Goal: Information Seeking & Learning: Learn about a topic

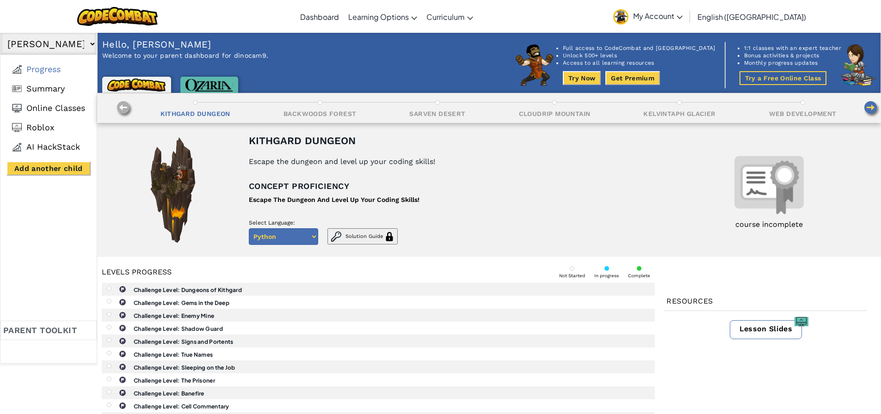
click at [307, 114] on div "Backwoods Forest" at bounding box center [319, 114] width 73 height 8
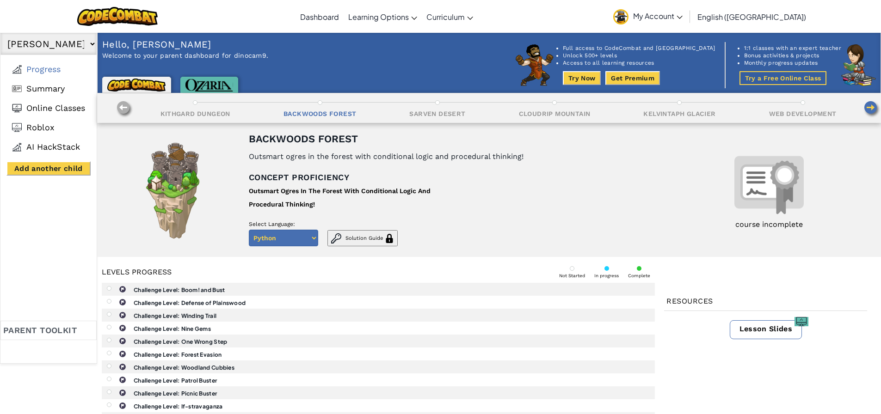
click at [200, 117] on div "Kithgard Dungeon" at bounding box center [195, 114] width 70 height 8
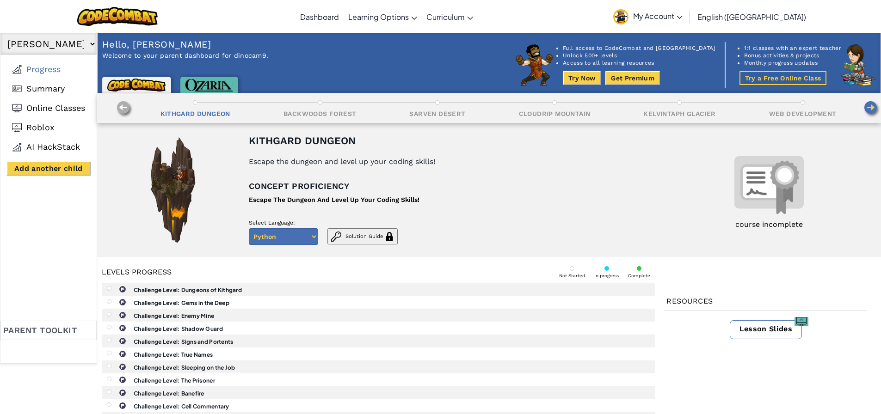
click at [311, 113] on div "Backwoods Forest" at bounding box center [319, 114] width 73 height 8
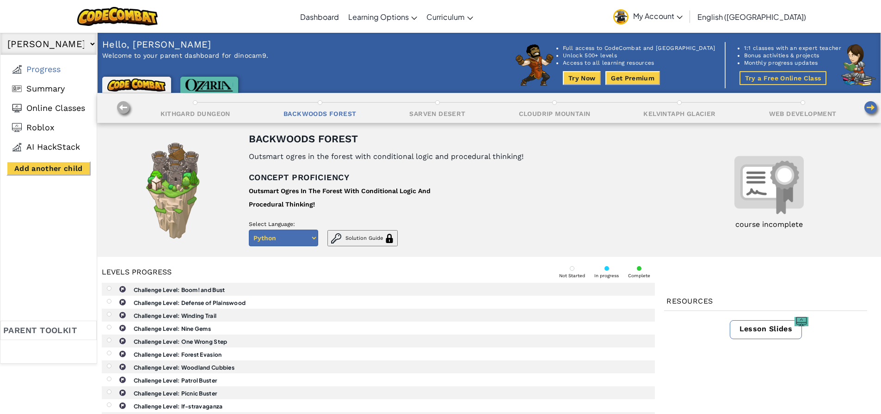
drag, startPoint x: 420, startPoint y: 113, endPoint x: 427, endPoint y: 114, distance: 6.5
click at [423, 113] on div "Sarven Desert" at bounding box center [437, 114] width 56 height 8
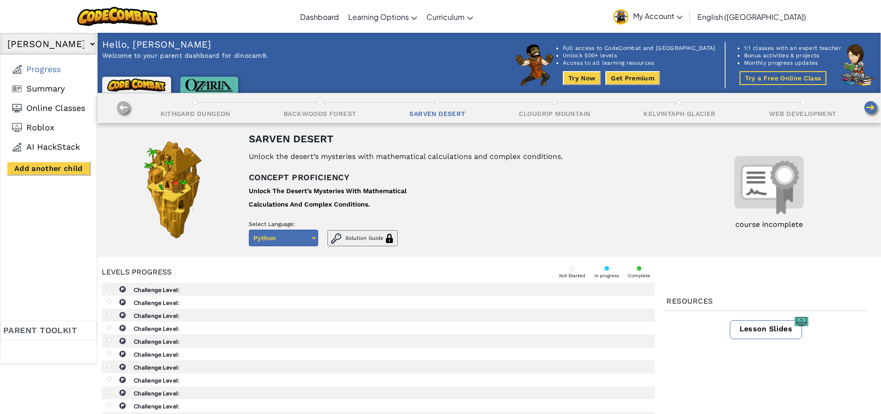
click at [553, 115] on div "Cloudrip Mountain" at bounding box center [555, 114] width 72 height 8
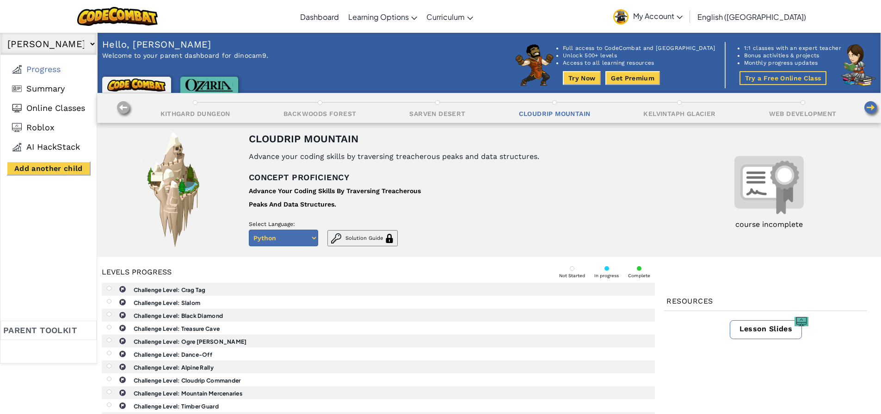
click at [645, 116] on div "Kelvintaph Glacier" at bounding box center [679, 114] width 72 height 8
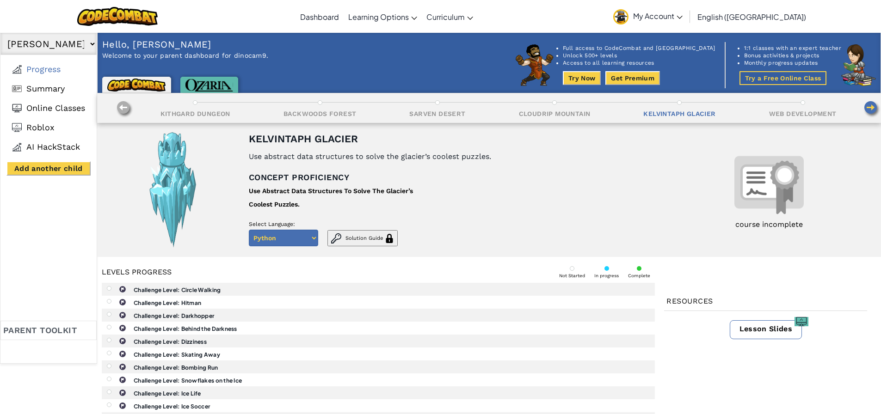
click at [177, 112] on div "Kithgard Dungeon" at bounding box center [195, 114] width 70 height 8
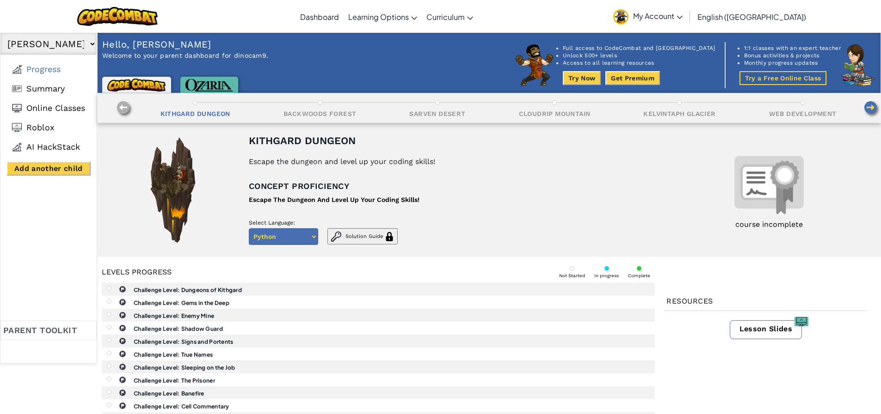
click at [311, 235] on select "Python Javascript" at bounding box center [283, 236] width 69 height 17
click at [313, 236] on select "Python Javascript" at bounding box center [283, 236] width 69 height 17
click at [381, 220] on p "Select Language:" at bounding box center [323, 223] width 149 height 6
click at [344, 234] on button "Solution Guide" at bounding box center [362, 236] width 70 height 16
click at [480, 171] on div "Kithgard Dungeon Escape the dungeon and level up your coding skills! Concept pr…" at bounding box center [448, 190] width 399 height 116
